Goal: Information Seeking & Learning: Learn about a topic

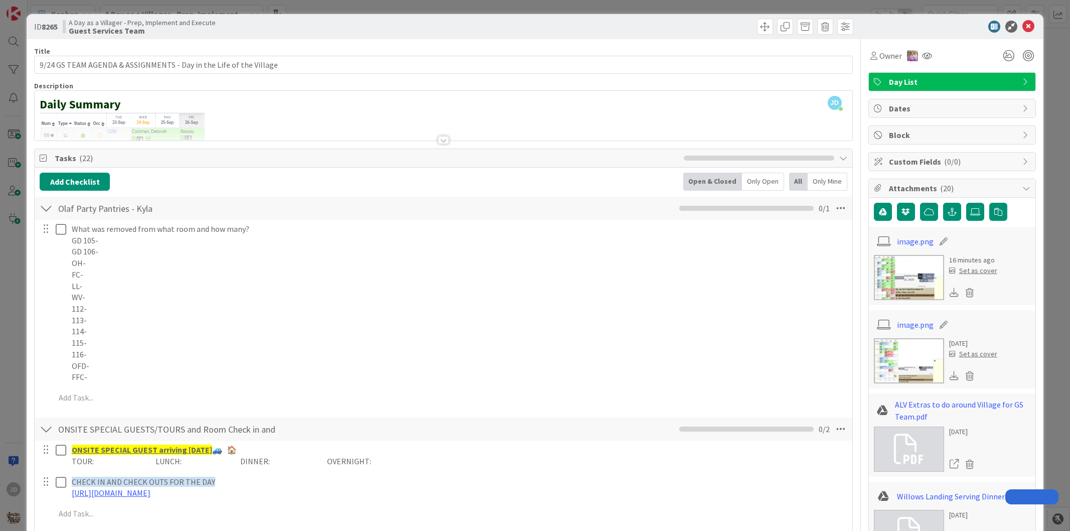
click at [1024, 26] on icon at bounding box center [1028, 27] width 12 height 12
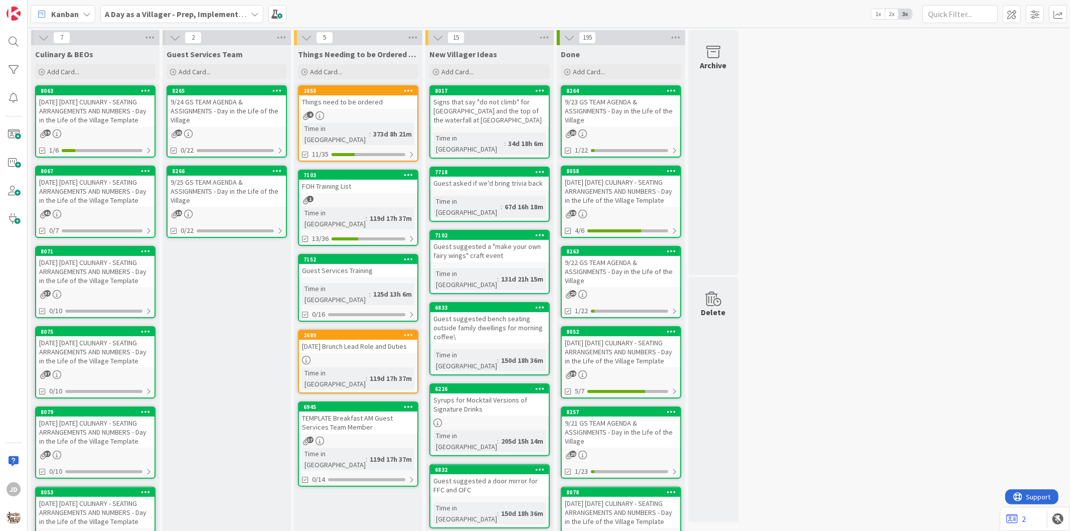
click at [211, 182] on div "9/25 GS TEAM AGENDA & ASSIGNMENTS - Day in the Life of the Village" at bounding box center [227, 191] width 118 height 31
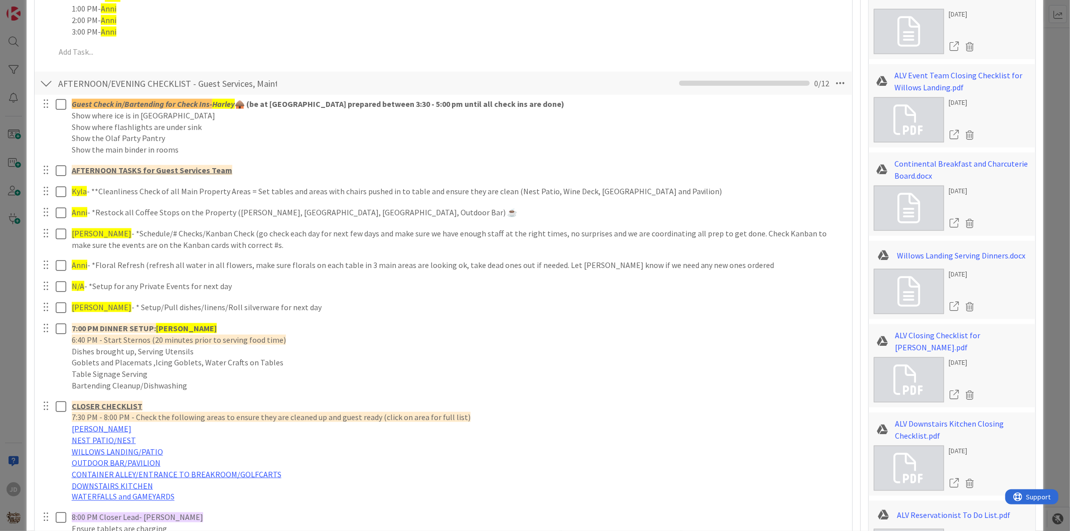
scroll to position [1114, 0]
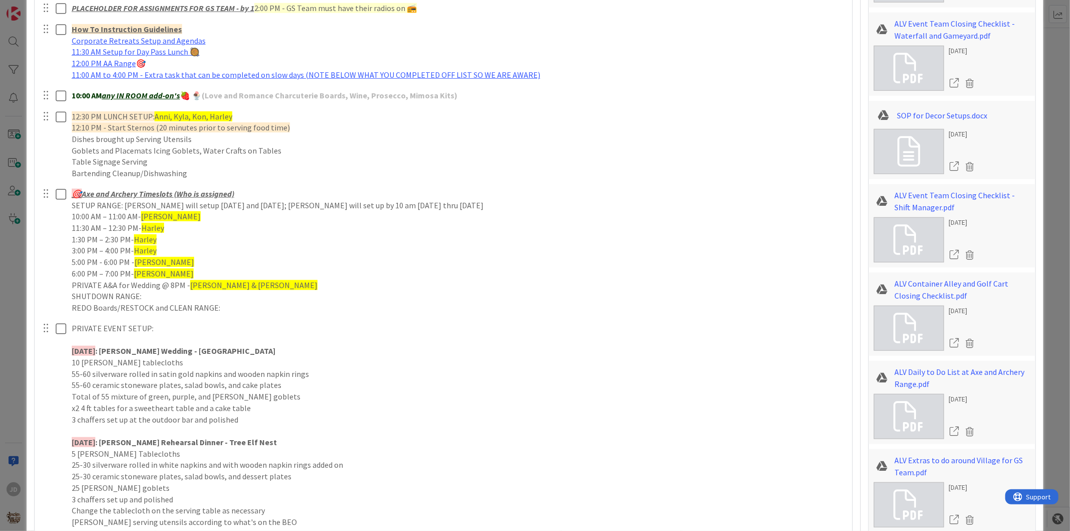
scroll to position [223, 0]
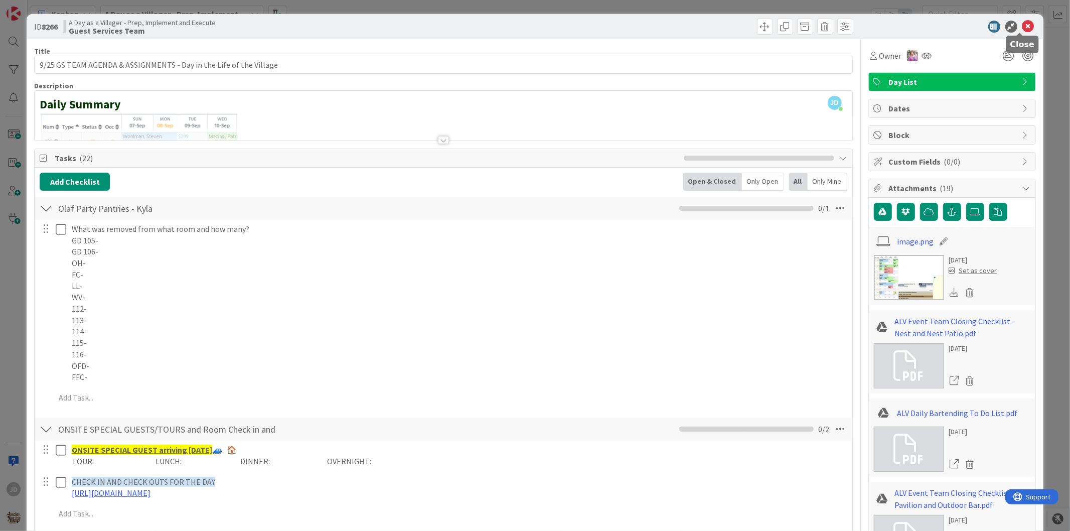
click at [1022, 23] on icon at bounding box center [1028, 27] width 12 height 12
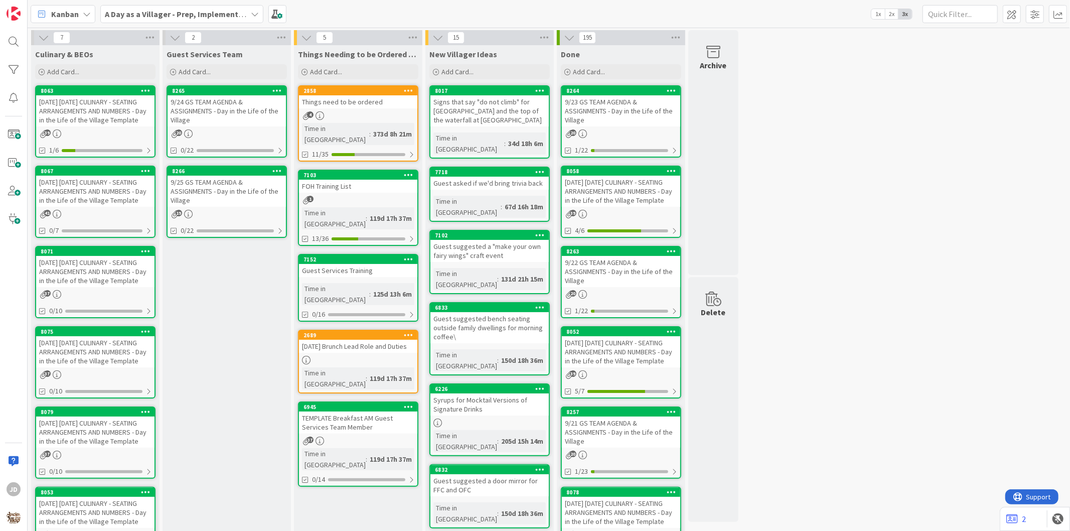
click at [89, 100] on div "[DATE] [DATE] CULINARY - SEATING ARRANGEMENTS AND NUMBERS - Day in the Life of …" at bounding box center [95, 110] width 118 height 31
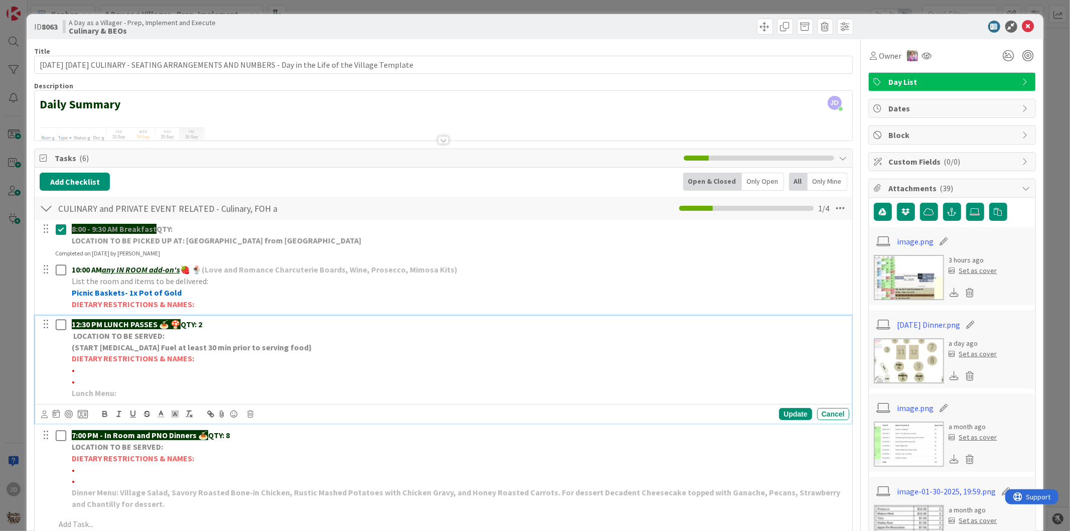
click at [637, 354] on p "DIETARY RESTRICTIONS & NAMES:" at bounding box center [458, 359] width 773 height 12
click at [783, 414] on div "Update" at bounding box center [795, 414] width 33 height 12
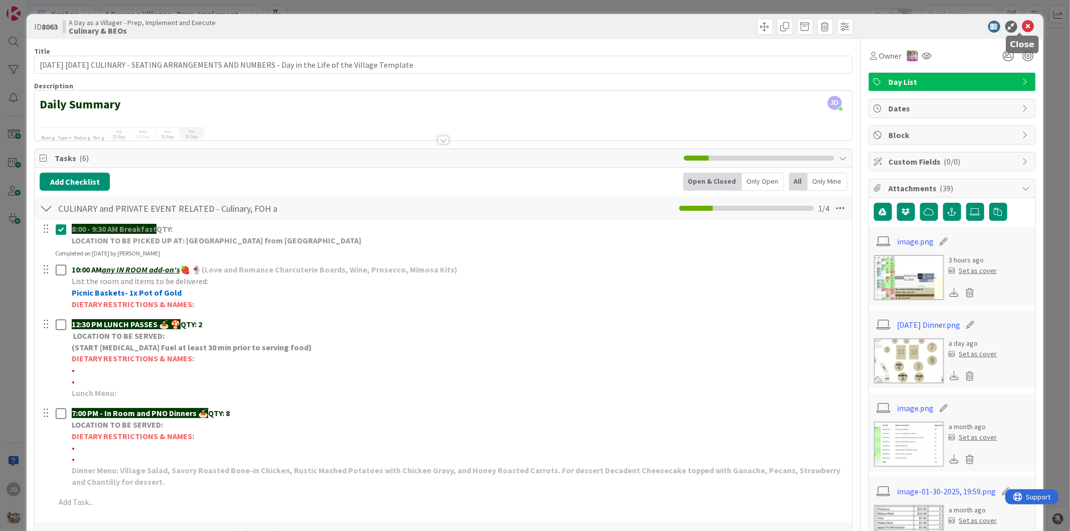
click at [1023, 29] on icon at bounding box center [1028, 27] width 12 height 12
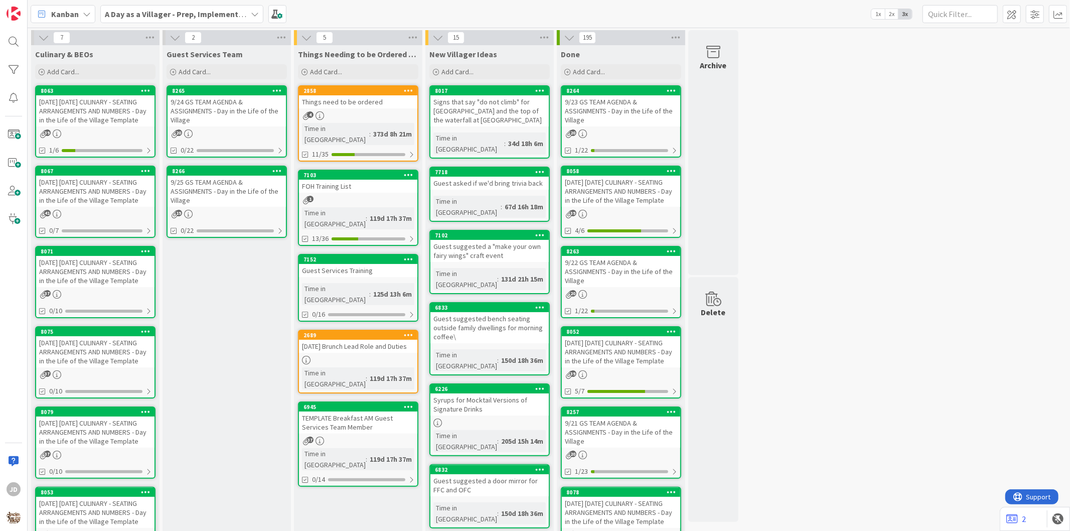
click at [229, 127] on link "8265 9/24 GS TEAM AGENDA & ASSIGNMENTS - Day in the Life of the Village 20 0/22" at bounding box center [227, 121] width 120 height 72
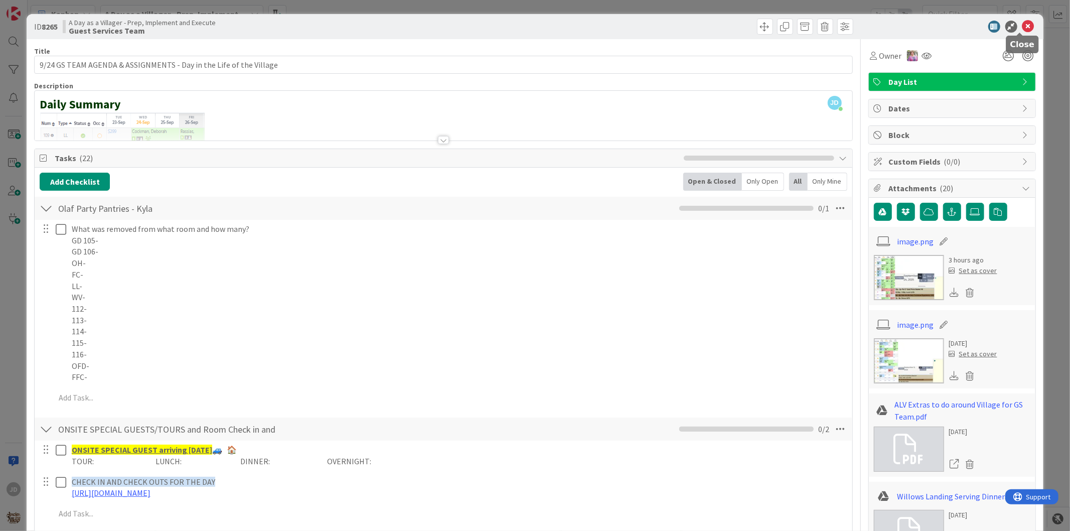
click at [1022, 25] on icon at bounding box center [1028, 27] width 12 height 12
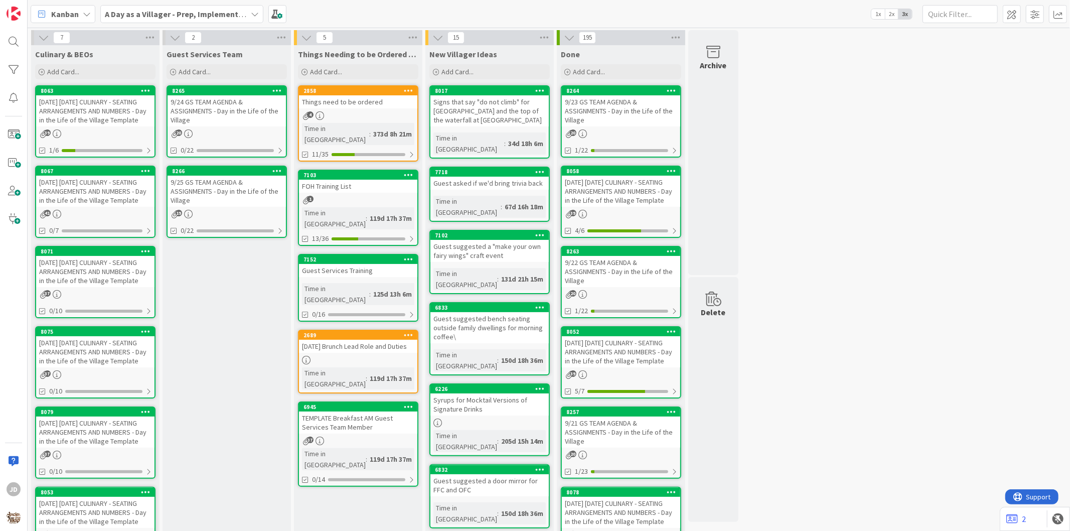
click at [71, 114] on div "[DATE] [DATE] CULINARY - SEATING ARRANGEMENTS AND NUMBERS - Day in the Life of …" at bounding box center [95, 110] width 118 height 31
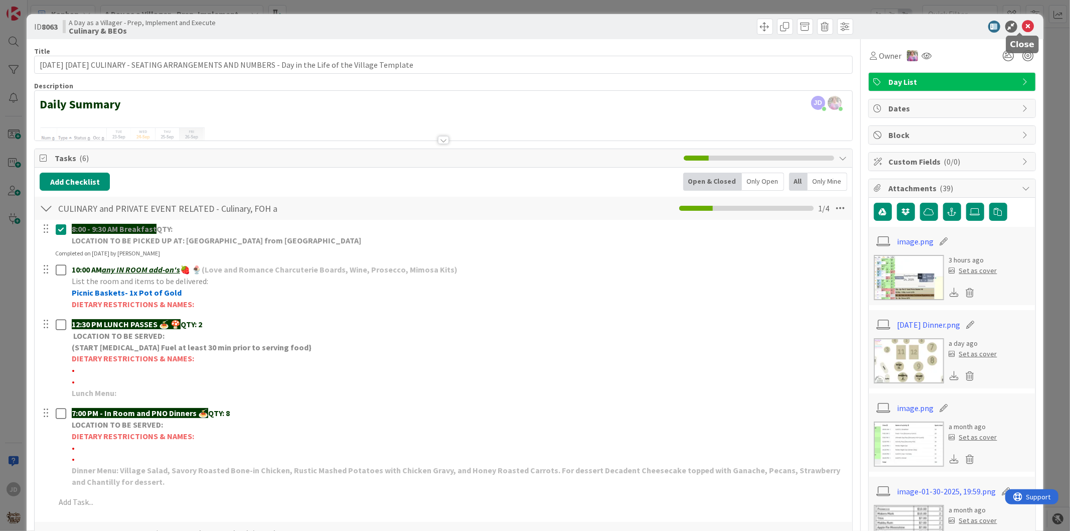
click at [1022, 27] on icon at bounding box center [1028, 27] width 12 height 12
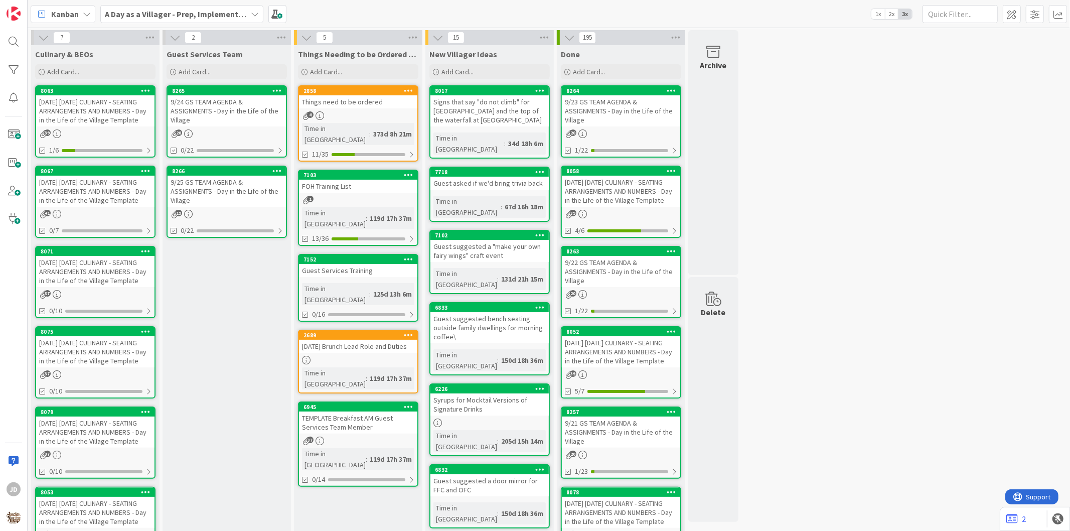
click at [109, 206] on div "[DATE] [DATE] CULINARY - SEATING ARRANGEMENTS AND NUMBERS - Day in the Life of …" at bounding box center [95, 191] width 118 height 31
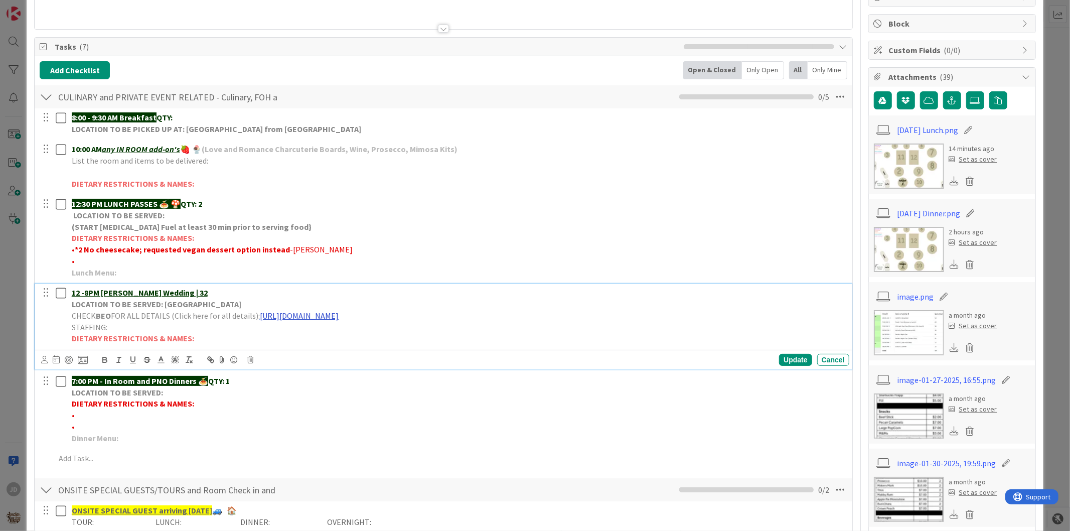
click at [339, 318] on link "[URL][DOMAIN_NAME]" at bounding box center [299, 315] width 79 height 10
click at [398, 334] on link "[URL][DOMAIN_NAME]" at bounding box center [382, 334] width 69 height 13
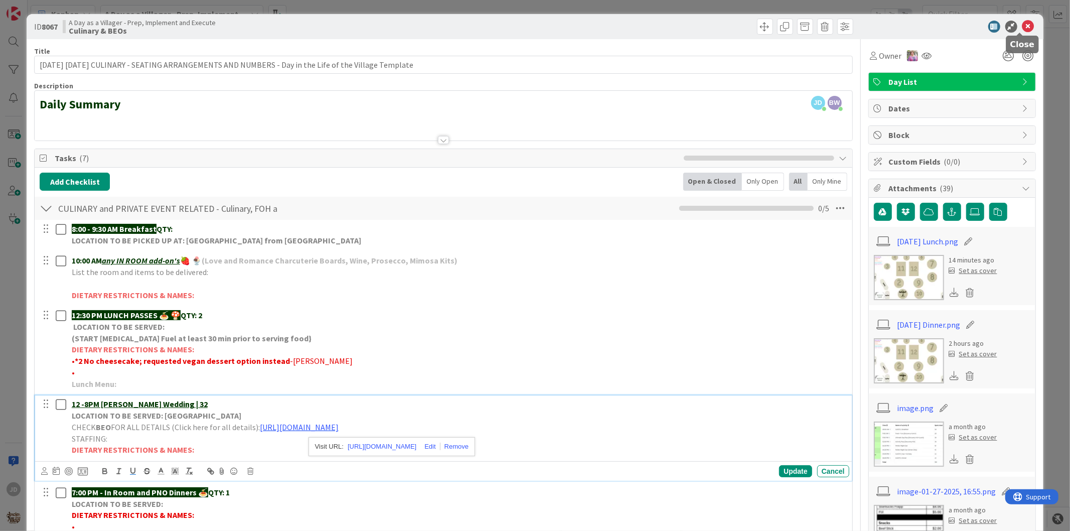
click at [1023, 25] on icon at bounding box center [1028, 27] width 12 height 12
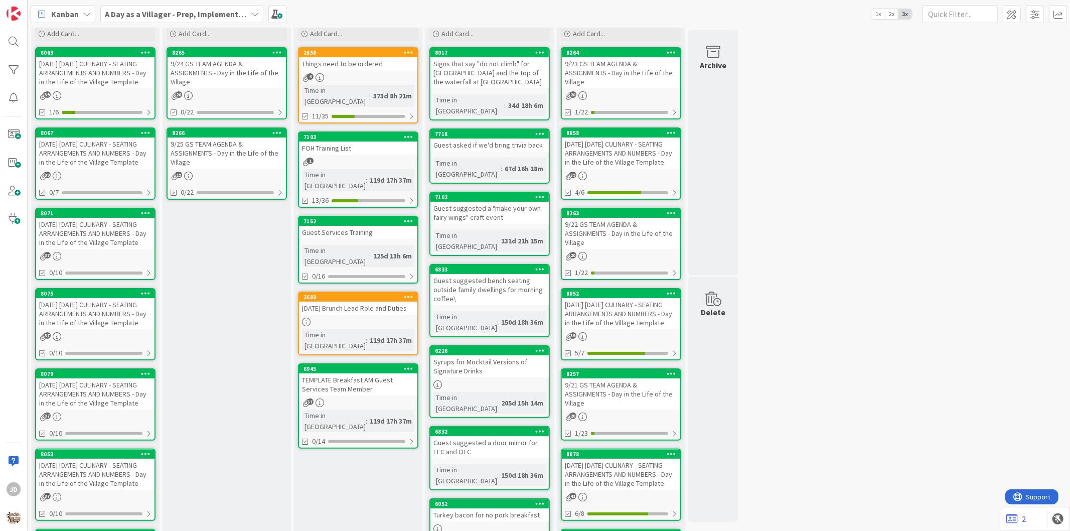
scroll to position [56, 0]
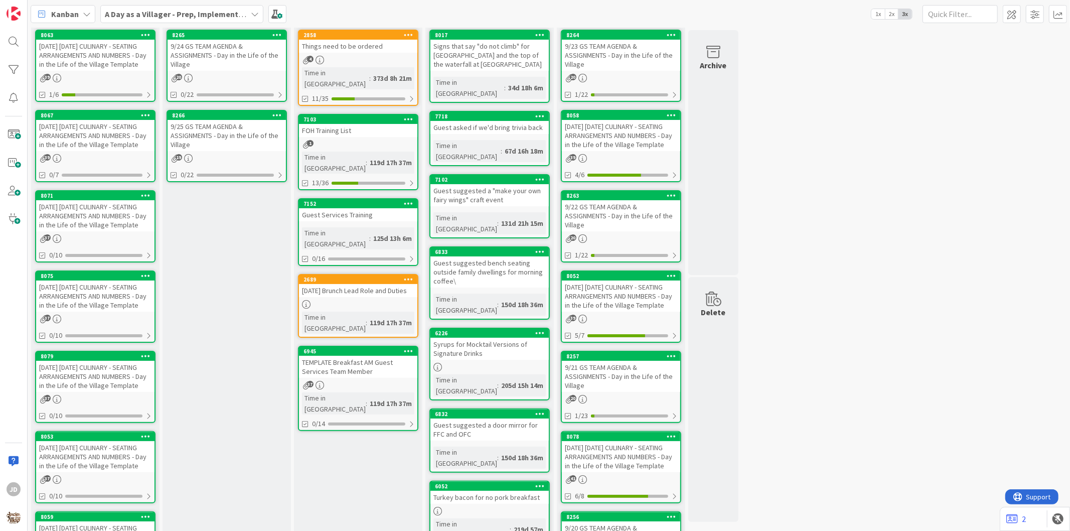
click at [206, 67] on div "9/24 GS TEAM AGENDA & ASSIGNMENTS - Day in the Life of the Village" at bounding box center [227, 55] width 118 height 31
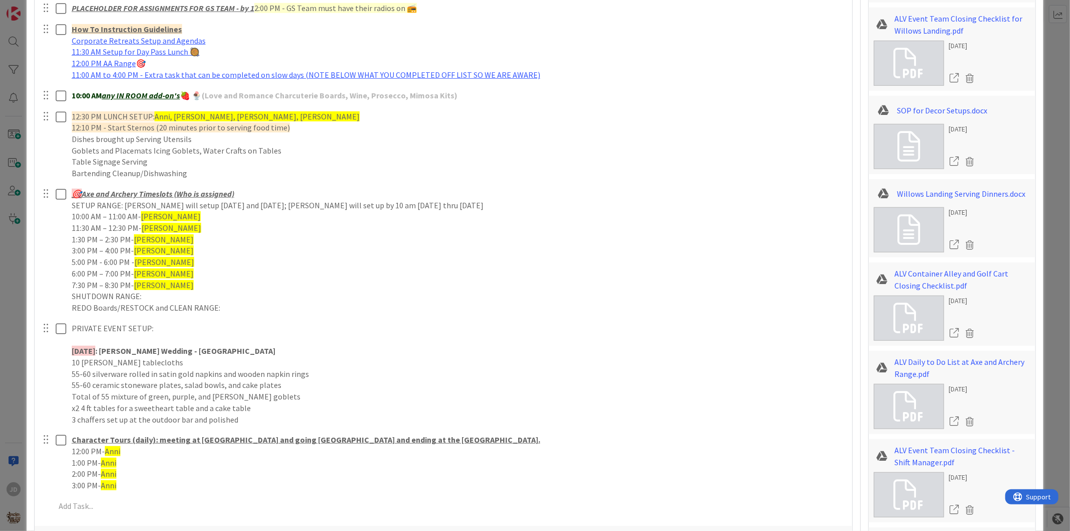
scroll to position [724, 0]
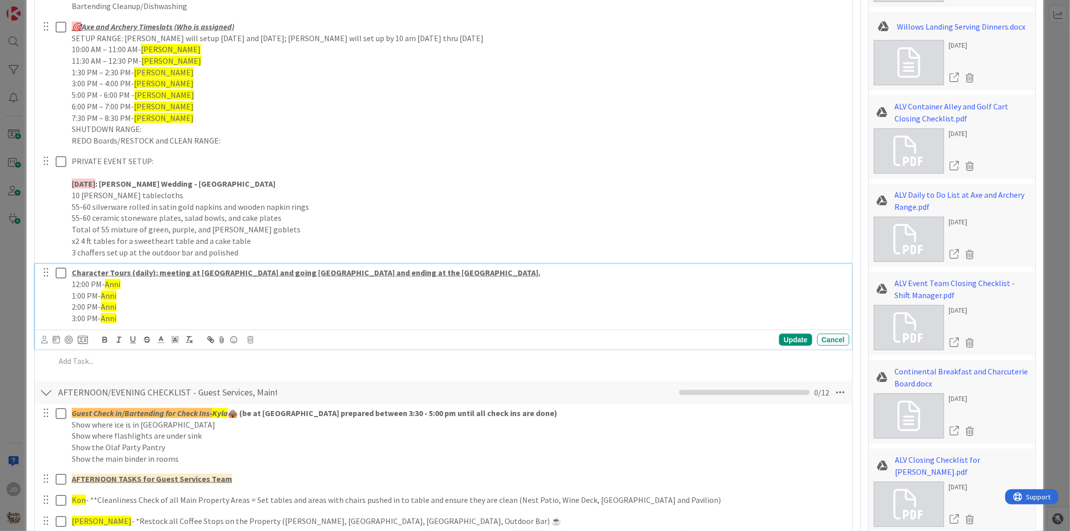
click at [62, 273] on icon at bounding box center [61, 273] width 11 height 12
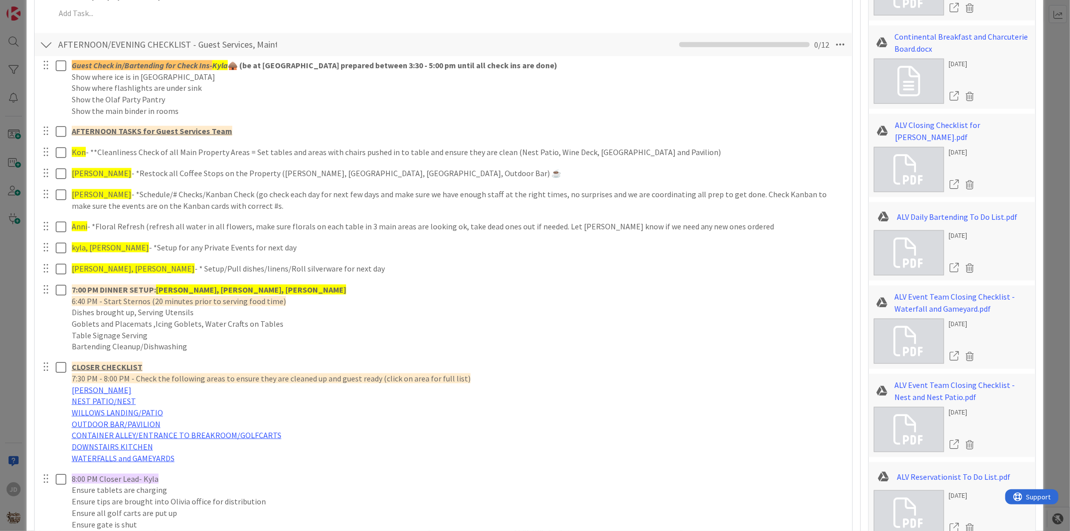
scroll to position [1170, 0]
